Goal: Information Seeking & Learning: Learn about a topic

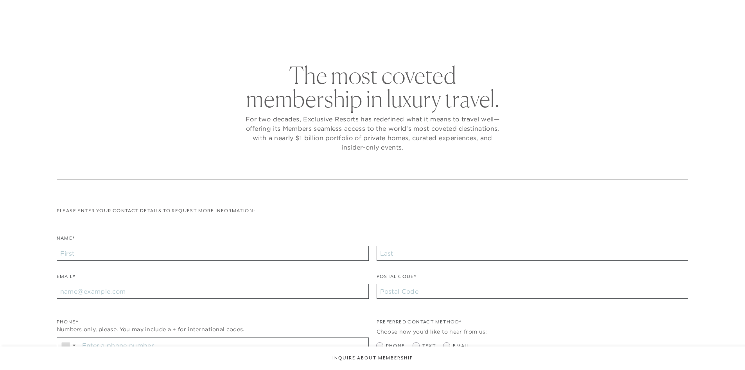
checkbox input "false"
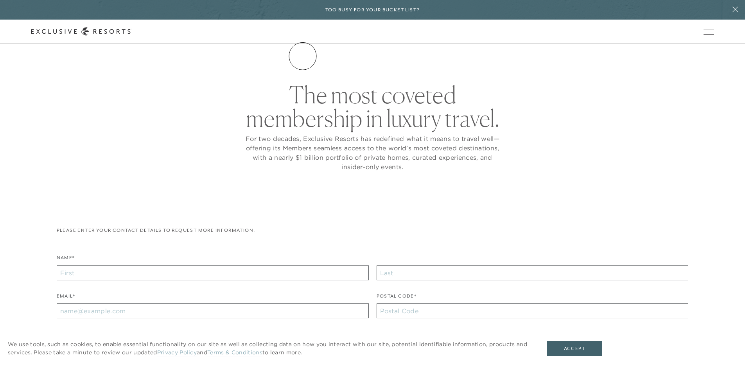
click at [0, 0] on link "The Collection" at bounding box center [0, 0] width 0 height 0
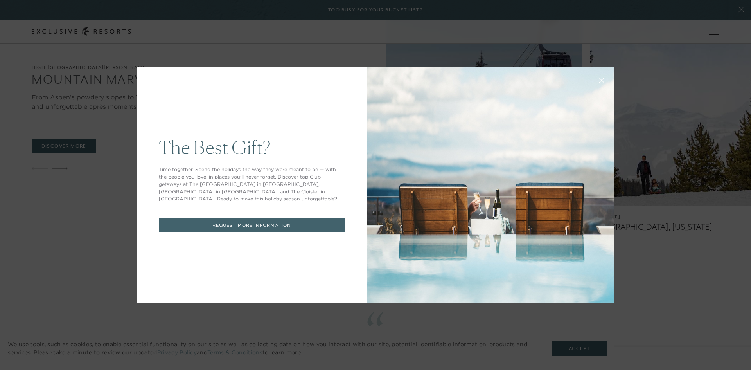
drag, startPoint x: 750, startPoint y: 27, endPoint x: 747, endPoint y: 116, distance: 88.8
click at [601, 79] on button at bounding box center [601, 79] width 19 height 19
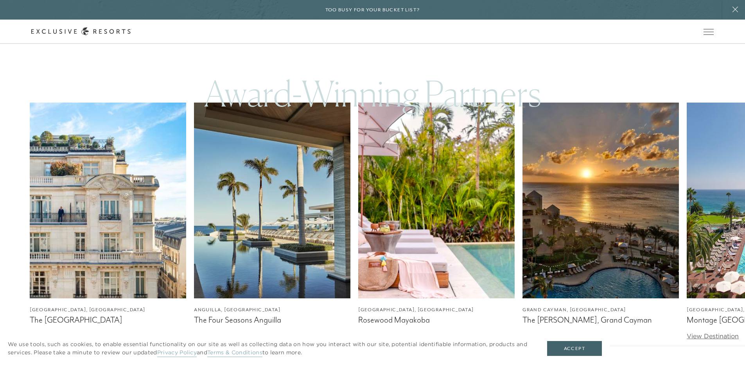
scroll to position [2341, 0]
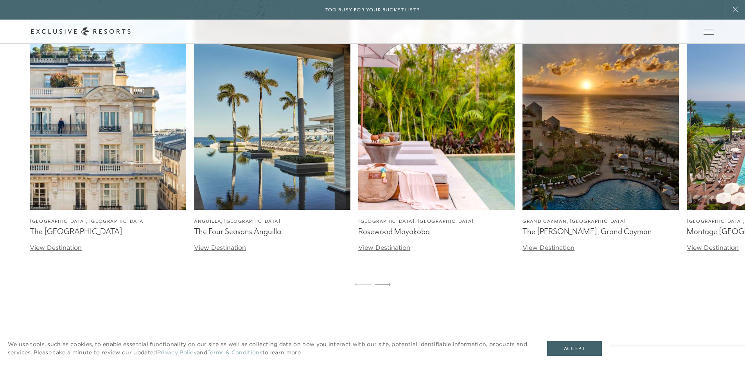
click at [59, 144] on img at bounding box center [108, 112] width 156 height 196
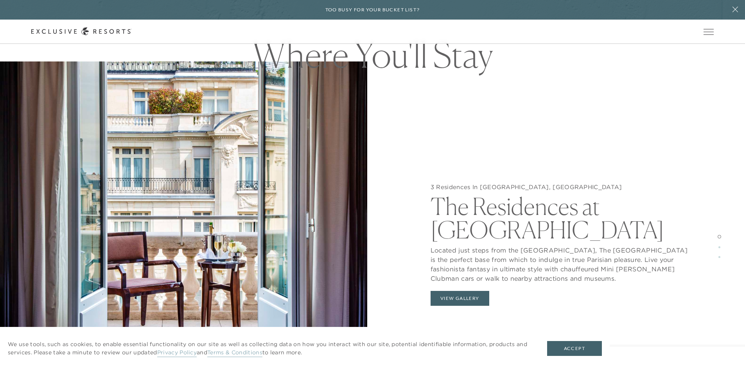
scroll to position [823, 0]
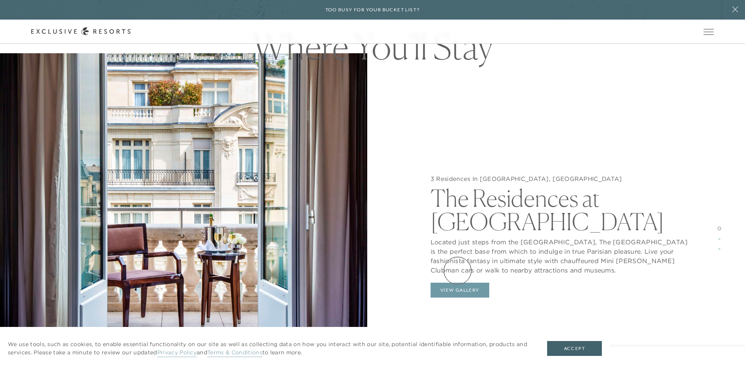
click at [458, 282] on button "View Gallery" at bounding box center [460, 289] width 59 height 15
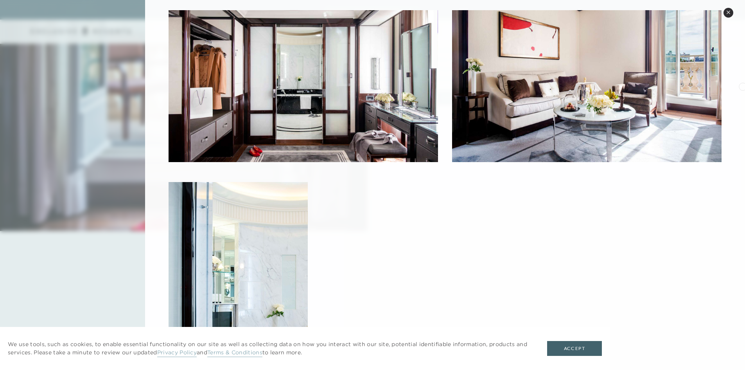
scroll to position [0, 0]
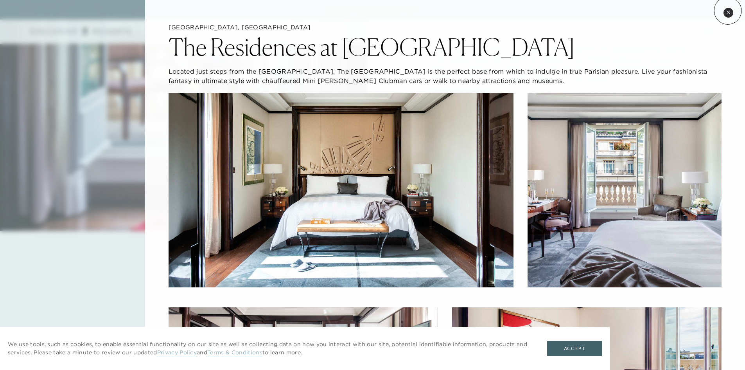
click at [728, 11] on icon at bounding box center [728, 12] width 4 height 4
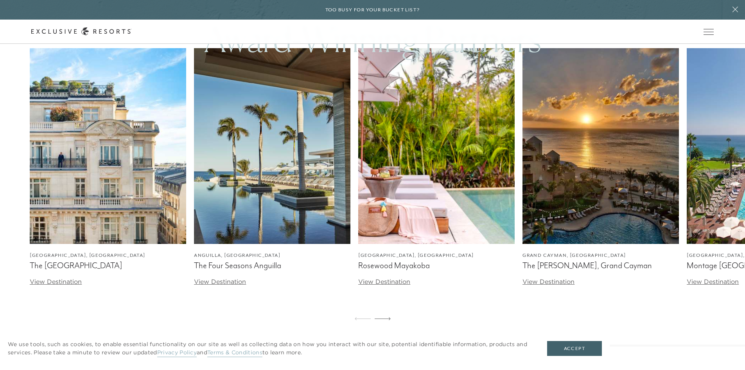
scroll to position [2300, 0]
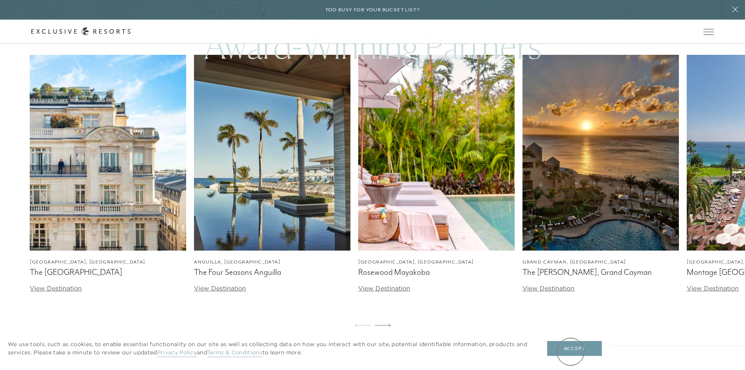
click at [571, 351] on button "Accept" at bounding box center [574, 348] width 55 height 15
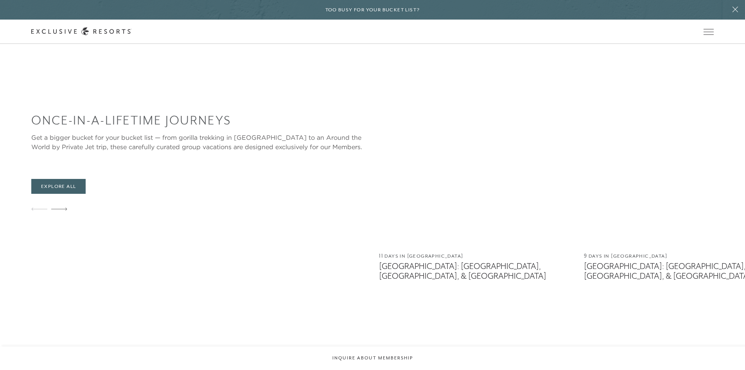
scroll to position [3137, 0]
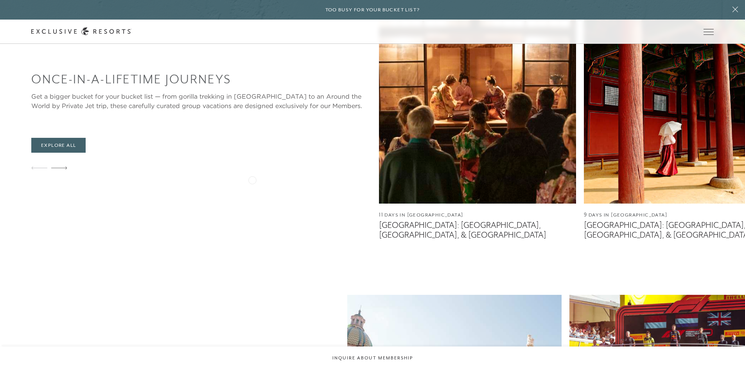
click at [379, 179] on img at bounding box center [477, 106] width 197 height 196
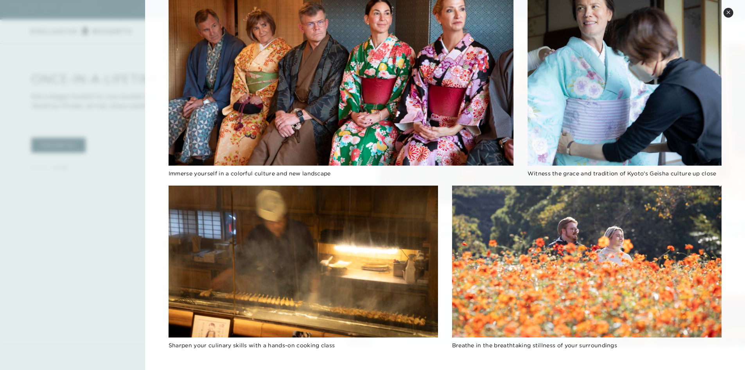
scroll to position [0, 0]
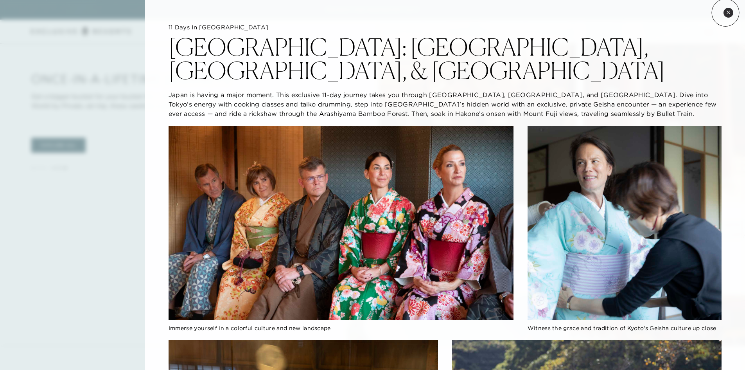
click at [725, 13] on button "Close quickview" at bounding box center [728, 13] width 10 height 10
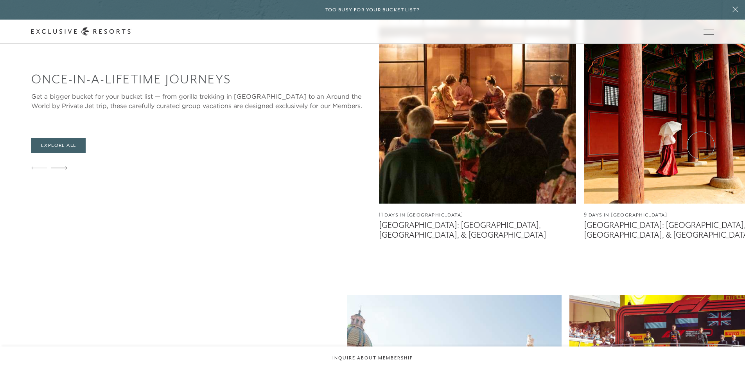
click at [379, 173] on img at bounding box center [477, 106] width 197 height 196
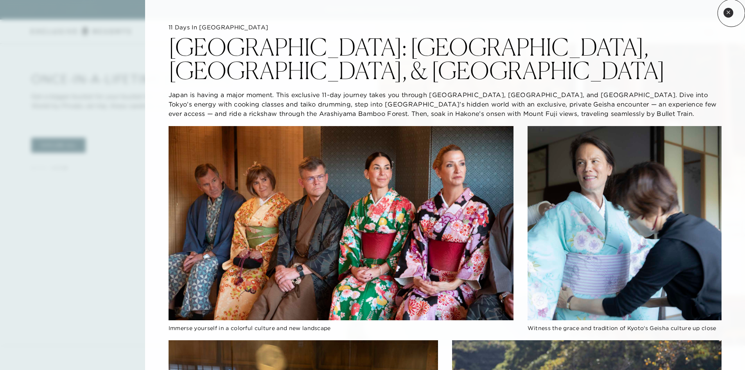
click at [730, 13] on button "Close quickview" at bounding box center [728, 13] width 10 height 10
